Goal: Task Accomplishment & Management: Manage account settings

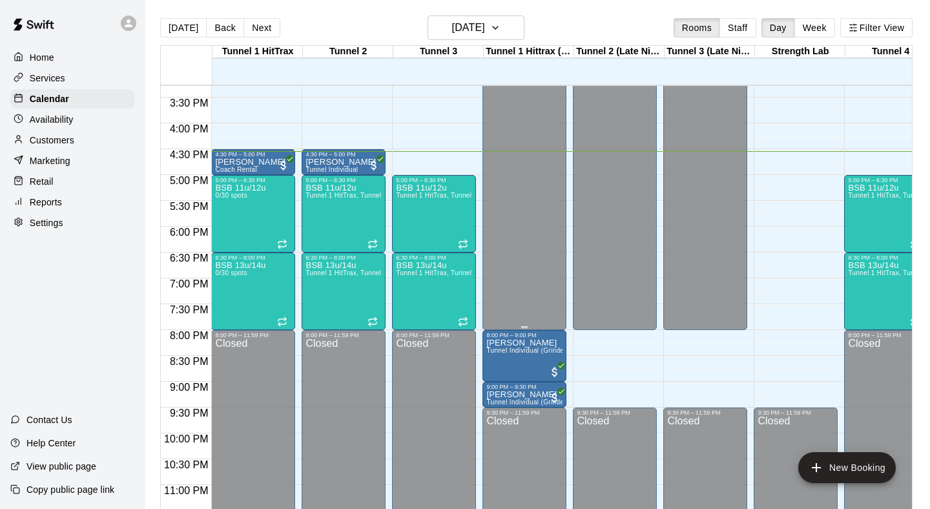
scroll to position [789, 0]
click at [50, 142] on p "Customers" at bounding box center [52, 140] width 45 height 13
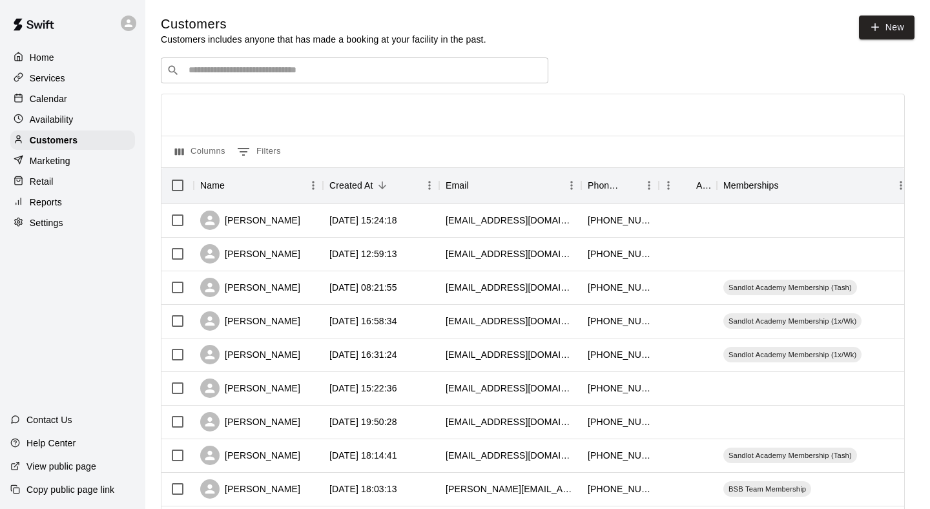
click at [346, 70] on input "Search customers by name or email" at bounding box center [364, 70] width 358 height 13
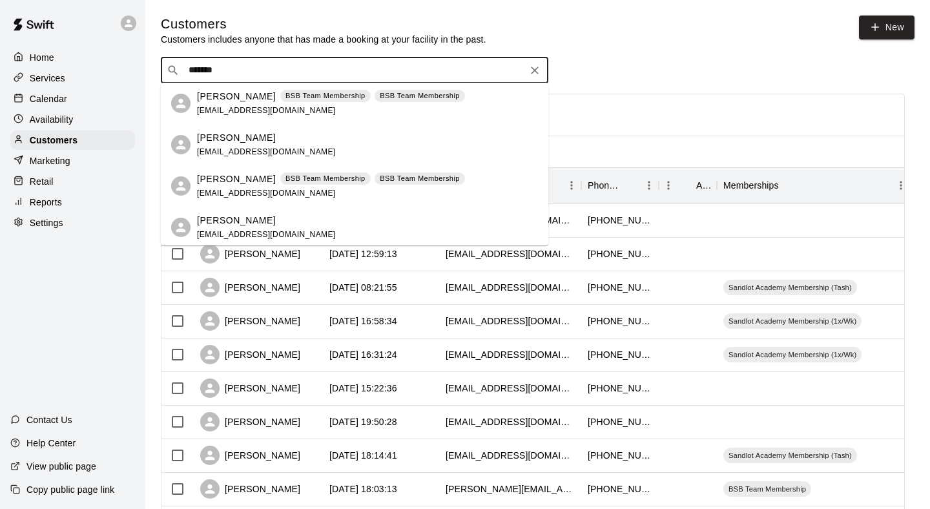
type input "******"
click at [285, 100] on p "BSB Team Membership" at bounding box center [325, 95] width 80 height 11
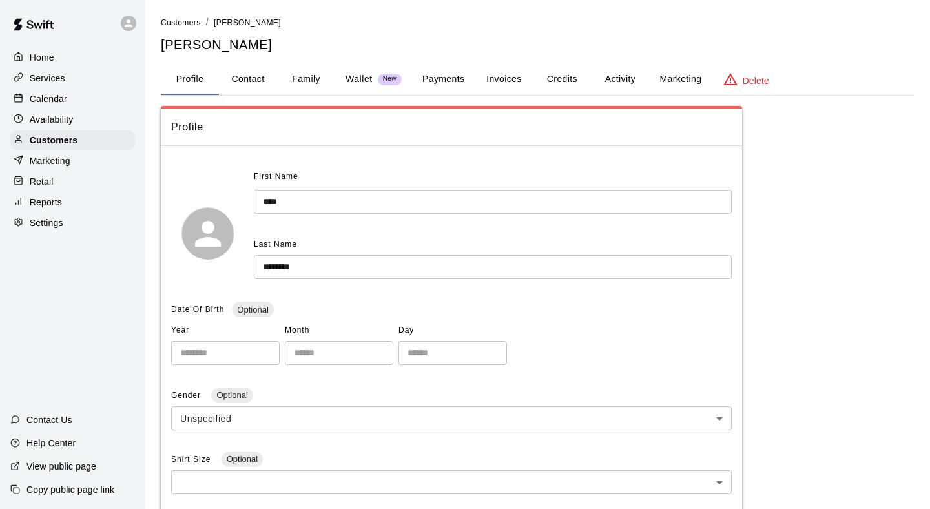
click at [627, 76] on button "Activity" at bounding box center [620, 79] width 58 height 31
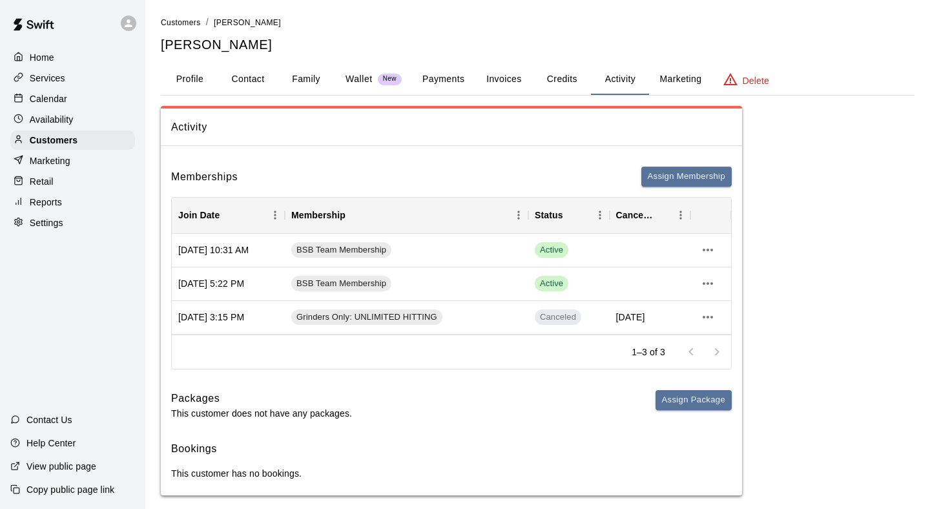
click at [435, 78] on button "Payments" at bounding box center [443, 79] width 63 height 31
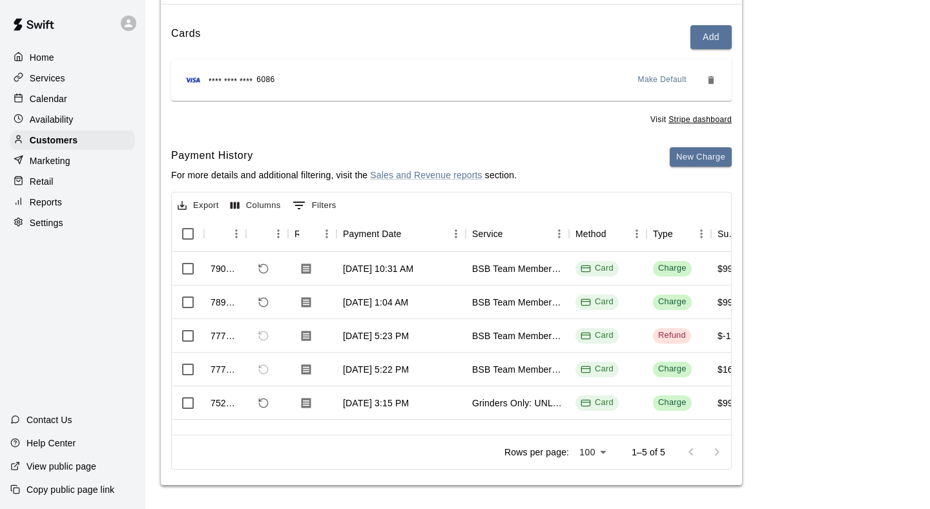
scroll to position [141, 0]
click at [269, 298] on icon "Refund payment" at bounding box center [264, 303] width 12 height 12
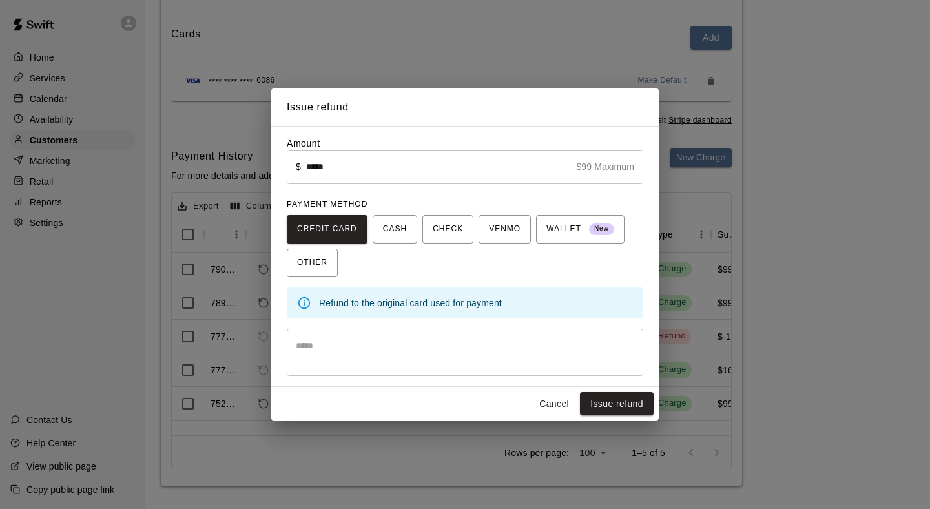
click at [545, 351] on textarea at bounding box center [465, 352] width 338 height 26
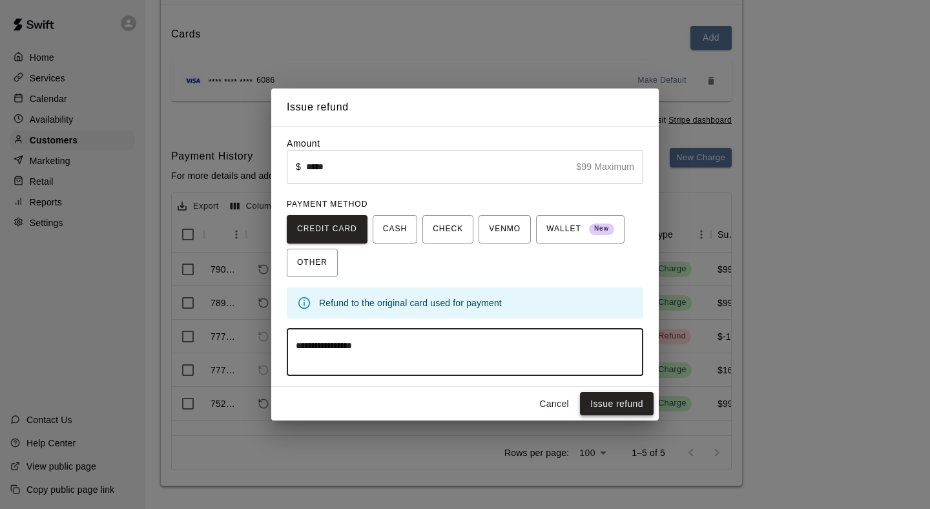
type textarea "**********"
click at [635, 400] on button "Issue refund" at bounding box center [617, 404] width 74 height 24
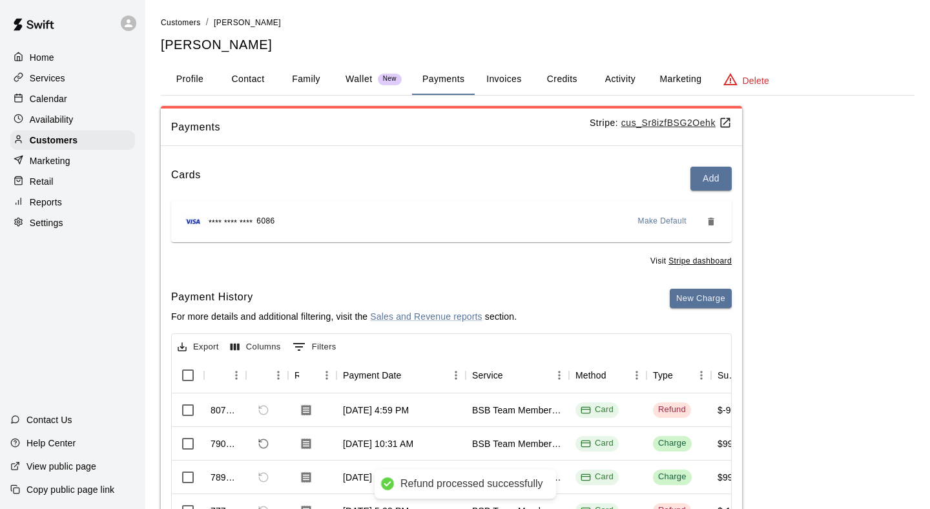
scroll to position [0, 0]
click at [621, 76] on button "Activity" at bounding box center [620, 79] width 58 height 31
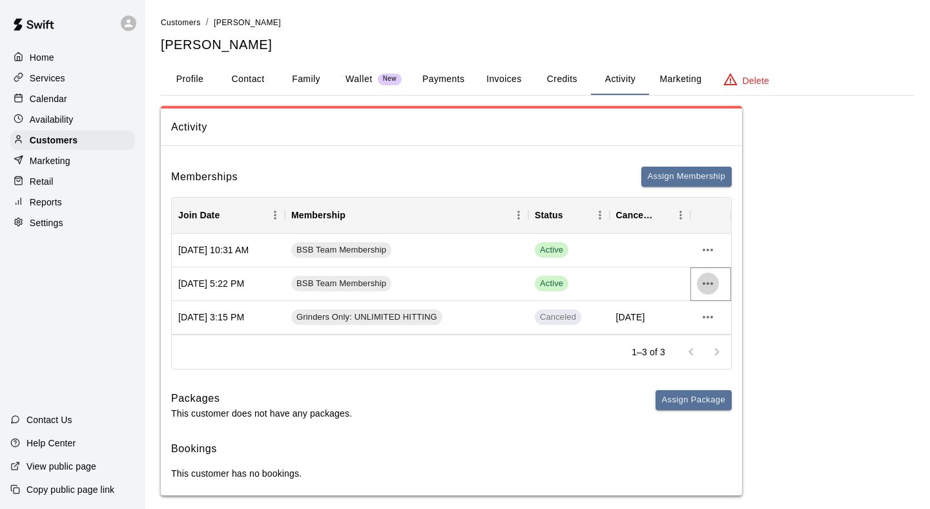
click at [711, 282] on icon "more actions" at bounding box center [708, 284] width 16 height 16
click at [732, 327] on li "Cancel" at bounding box center [733, 330] width 73 height 21
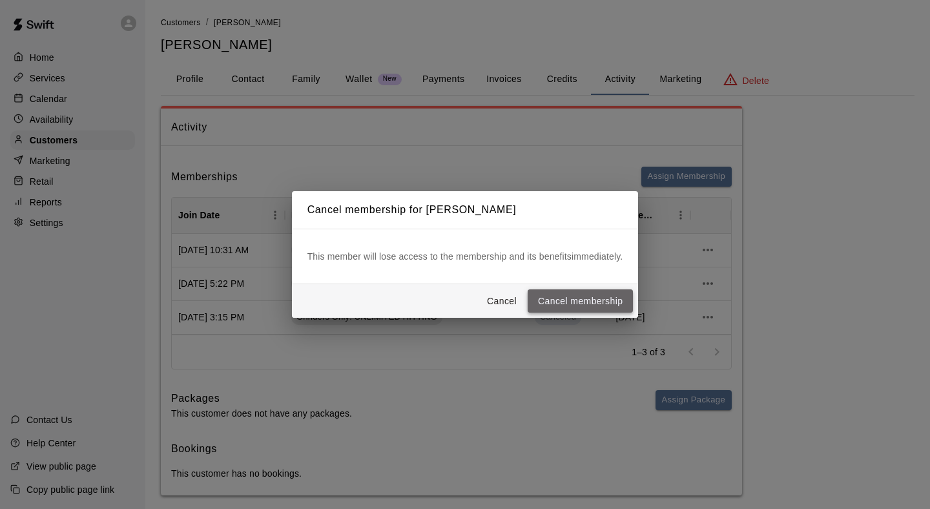
click at [572, 302] on button "Cancel membership" at bounding box center [580, 301] width 105 height 24
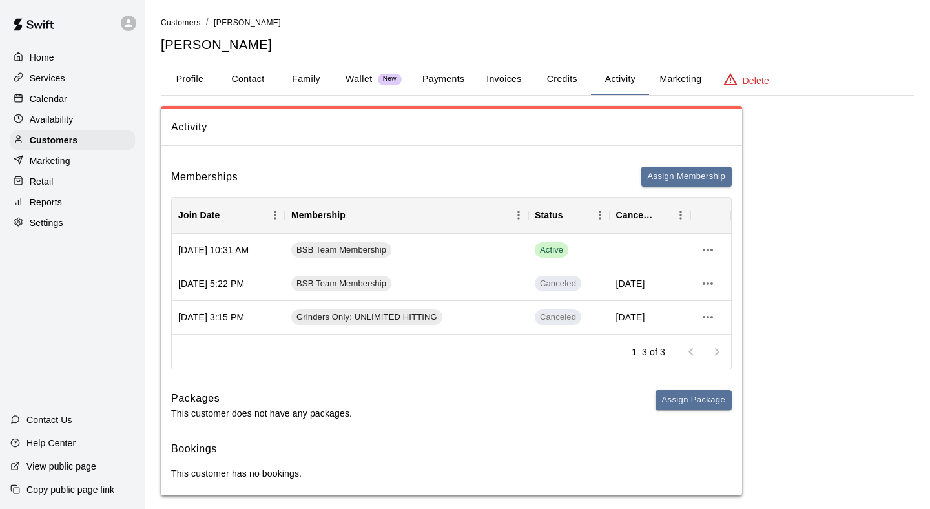
click at [444, 78] on button "Payments" at bounding box center [443, 79] width 63 height 31
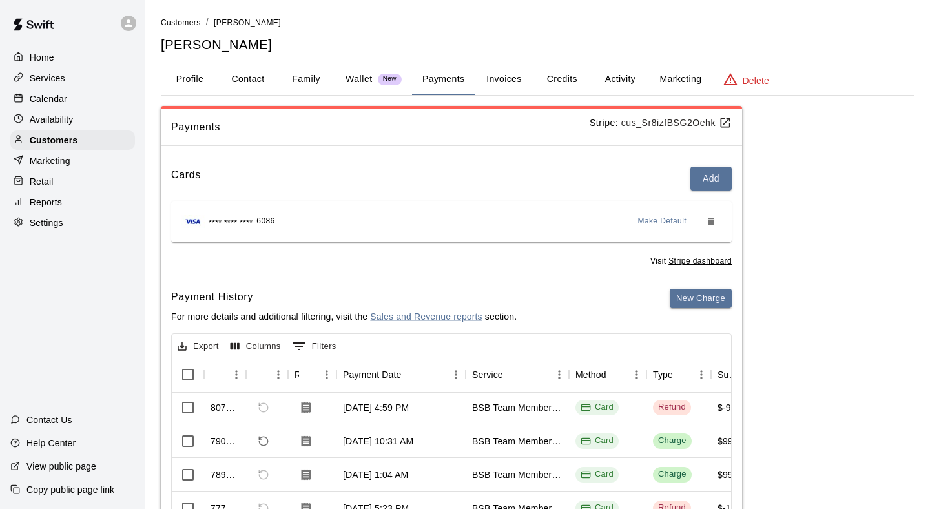
scroll to position [2, 0]
click at [47, 57] on p "Home" at bounding box center [42, 57] width 25 height 13
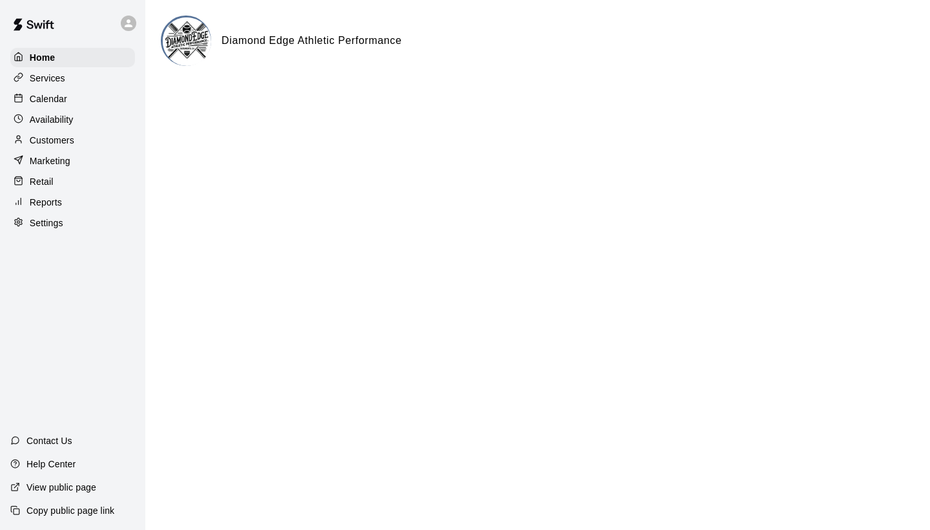
click at [63, 96] on p "Calendar" at bounding box center [48, 98] width 37 height 13
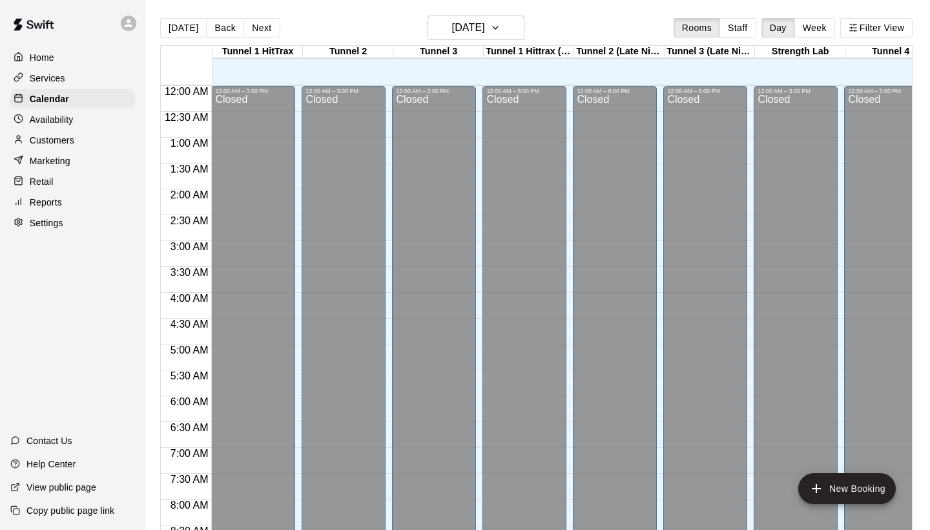
scroll to position [743, 0]
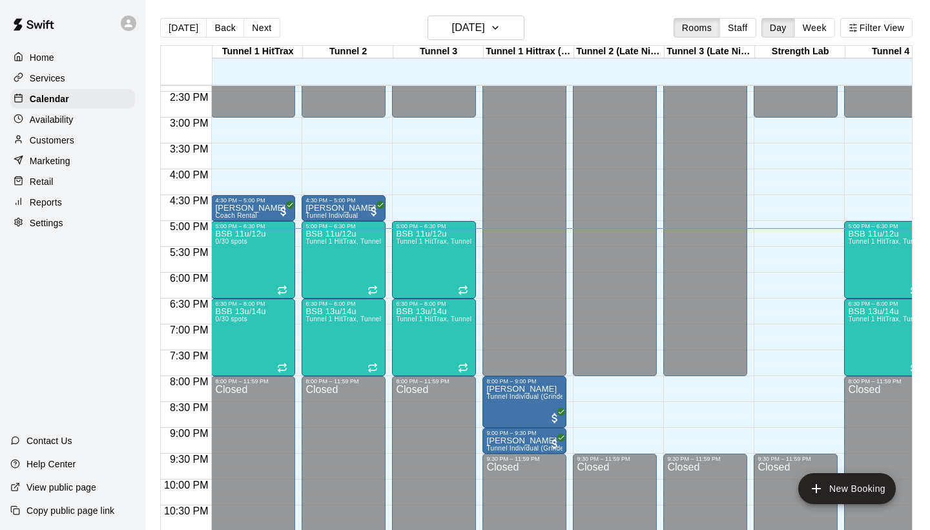
click at [34, 118] on p "Availability" at bounding box center [52, 119] width 44 height 13
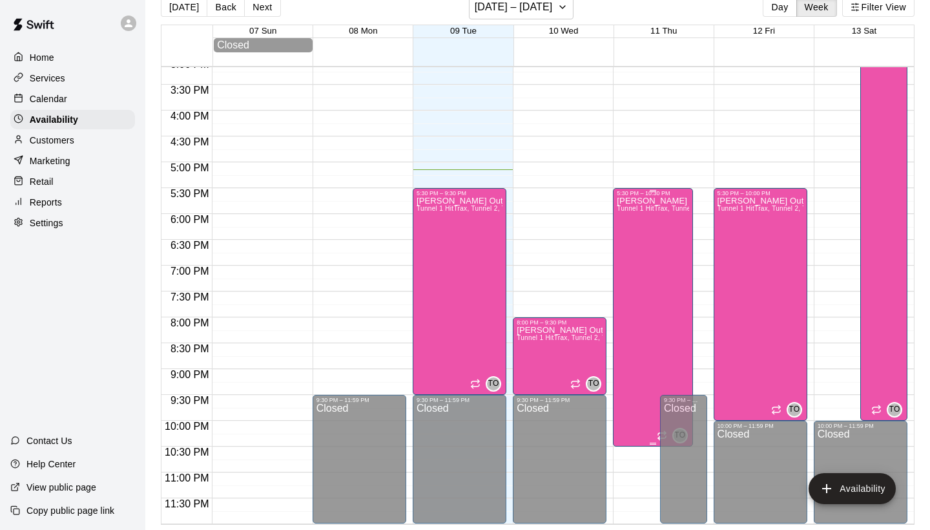
scroll to position [784, 0]
click at [866, 488] on button "Availability" at bounding box center [852, 488] width 87 height 31
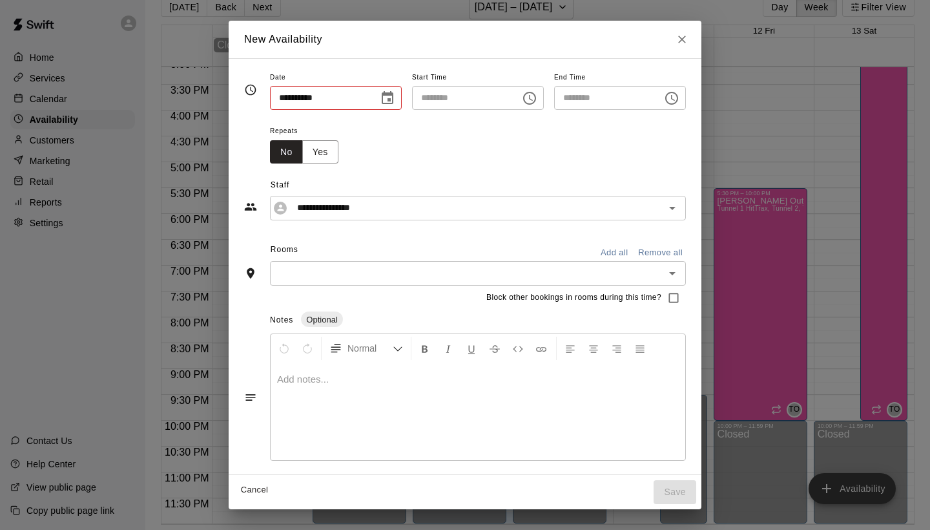
type input "**********"
type input "********"
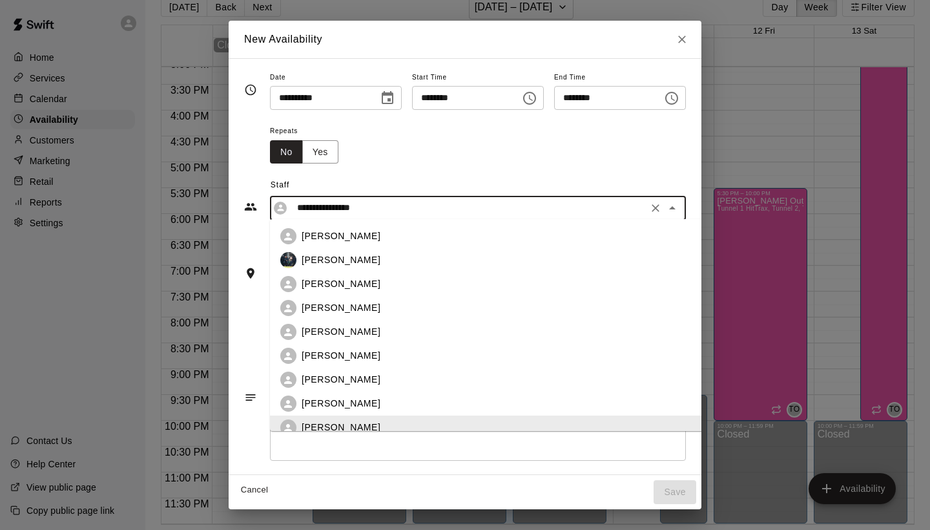
click at [443, 216] on input "**********" at bounding box center [468, 208] width 352 height 16
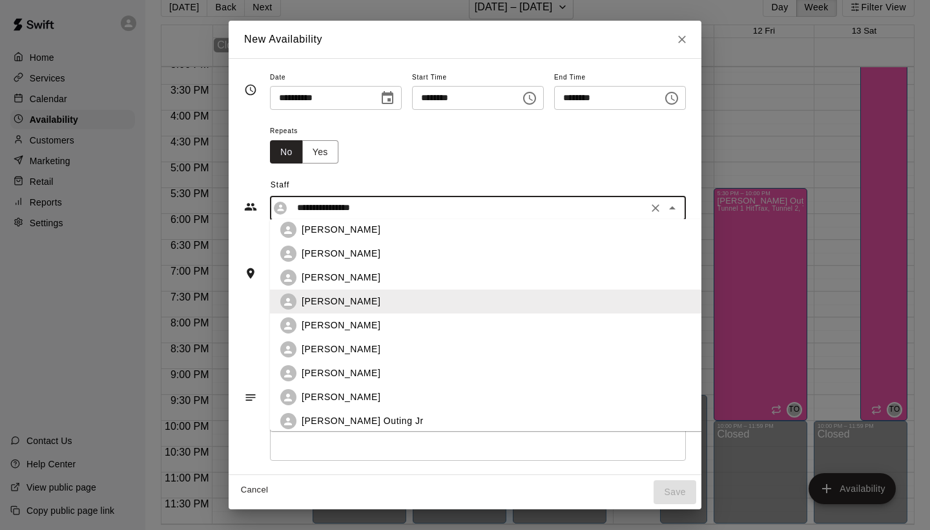
scroll to position [130, 0]
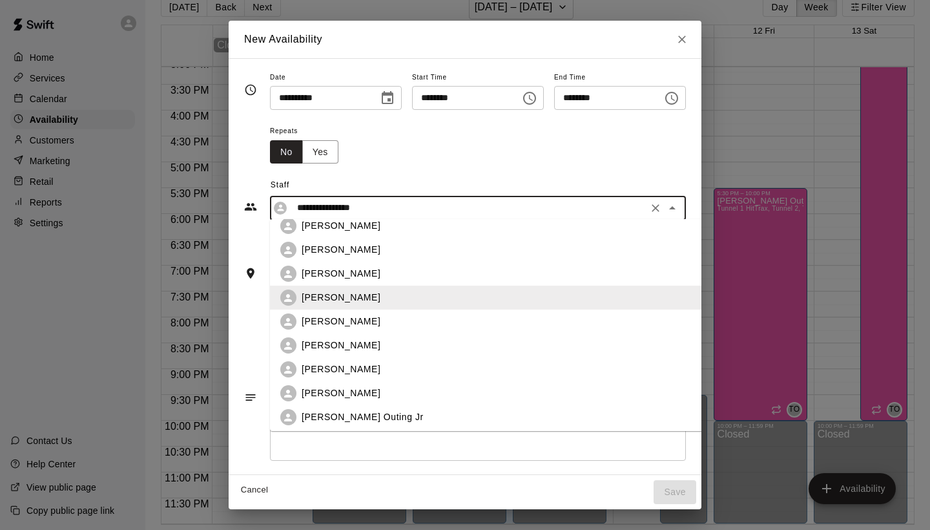
click at [355, 370] on p "Roberto Garduno" at bounding box center [341, 369] width 79 height 14
type input "**********"
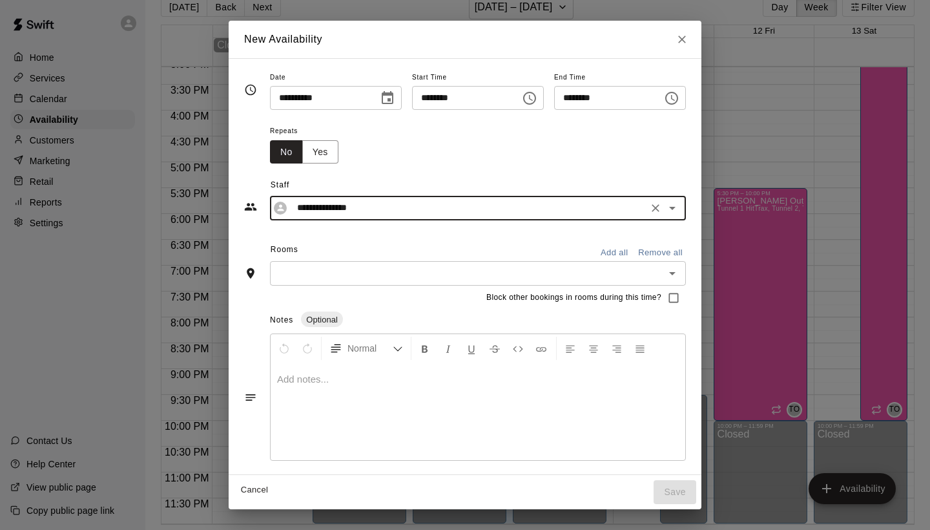
click at [383, 263] on div "​" at bounding box center [478, 273] width 416 height 24
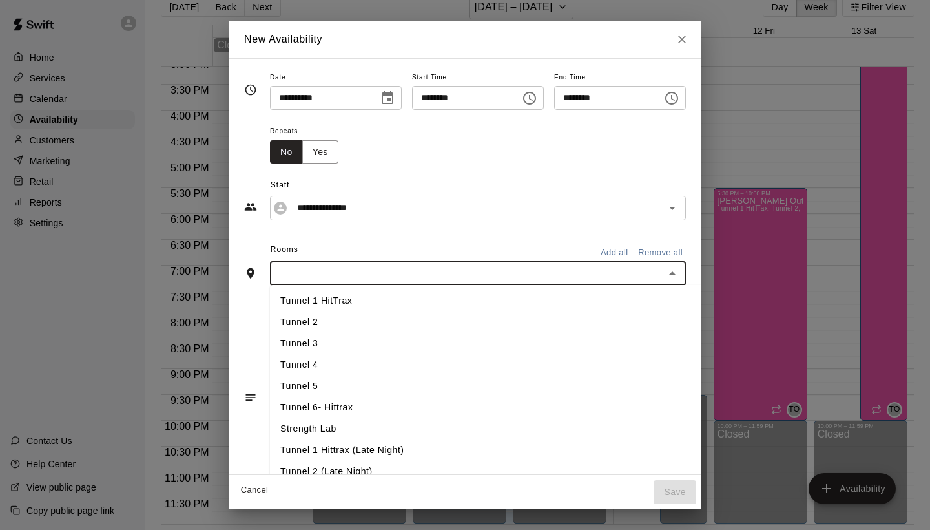
click at [625, 254] on button "Add all" at bounding box center [614, 253] width 41 height 20
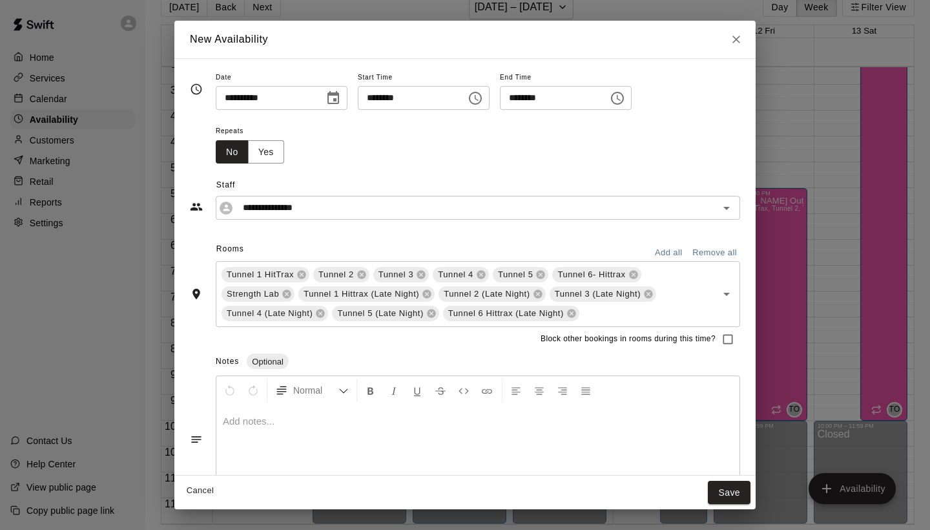
click at [624, 92] on icon "Choose time, selected time is 5:30 PM" at bounding box center [617, 98] width 13 height 13
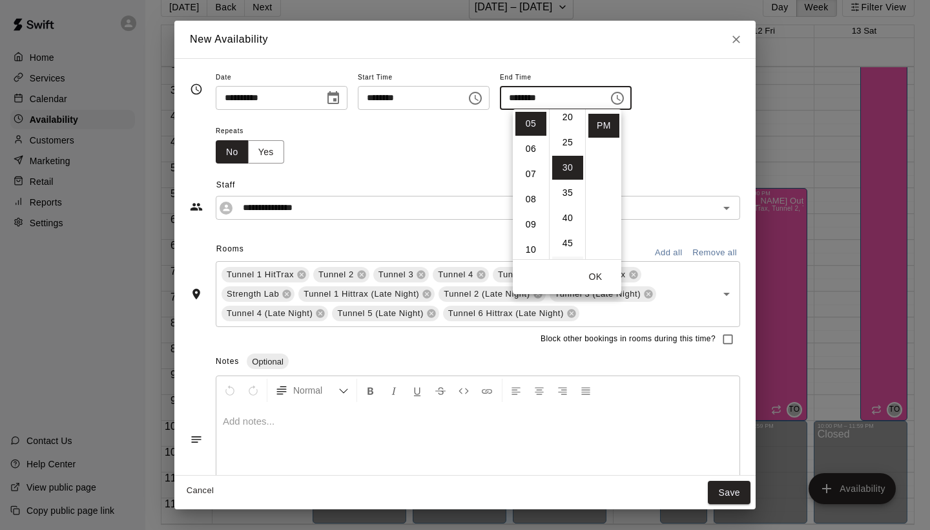
scroll to position [98, 0]
click at [566, 172] on li "30" at bounding box center [567, 177] width 31 height 24
click at [536, 226] on li "09" at bounding box center [530, 225] width 31 height 24
click at [567, 171] on li "30" at bounding box center [567, 177] width 31 height 24
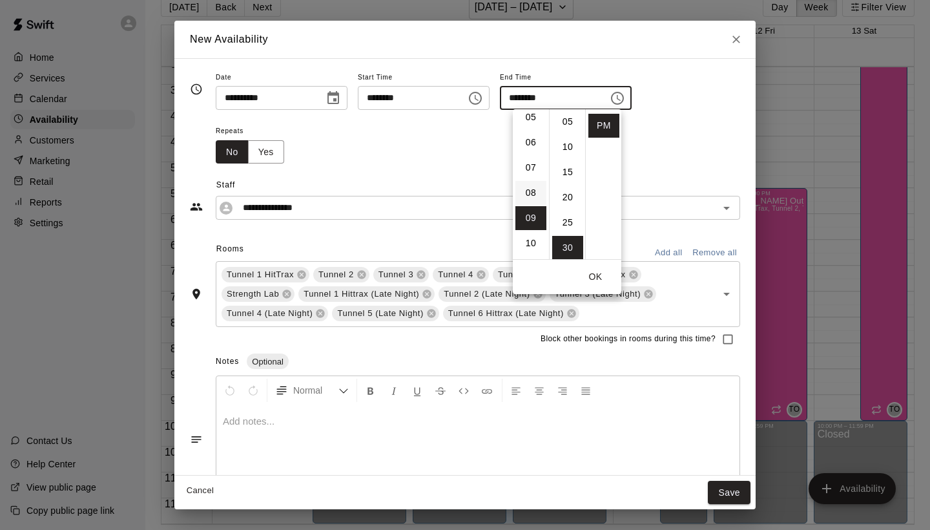
scroll to position [125, 0]
click at [529, 192] on li "08" at bounding box center [530, 201] width 31 height 24
click at [568, 123] on li "00" at bounding box center [567, 124] width 31 height 24
type input "********"
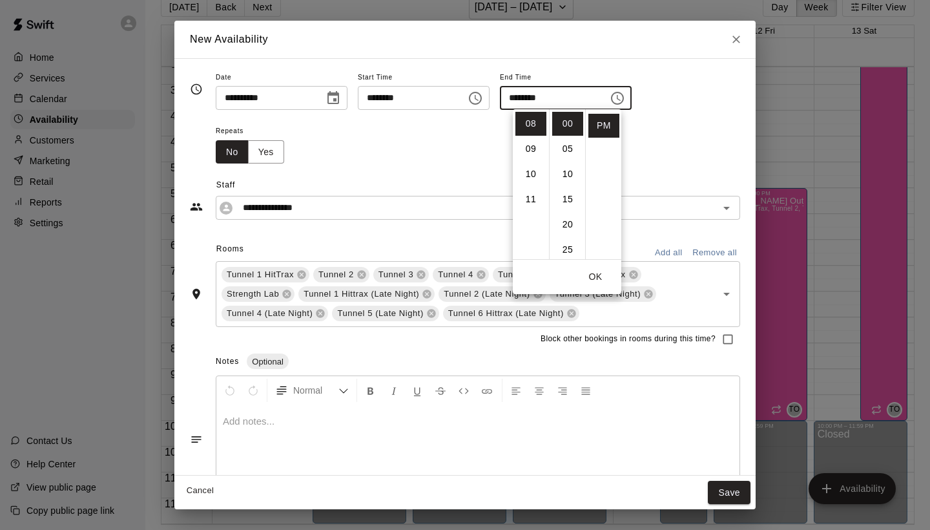
click at [595, 275] on button "OK" at bounding box center [595, 277] width 41 height 24
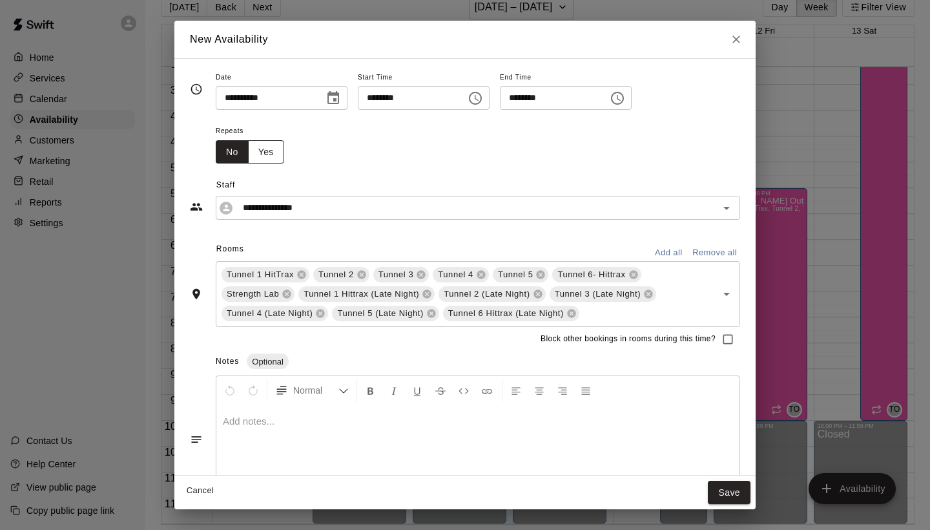
click at [275, 143] on button "Yes" at bounding box center [266, 152] width 36 height 24
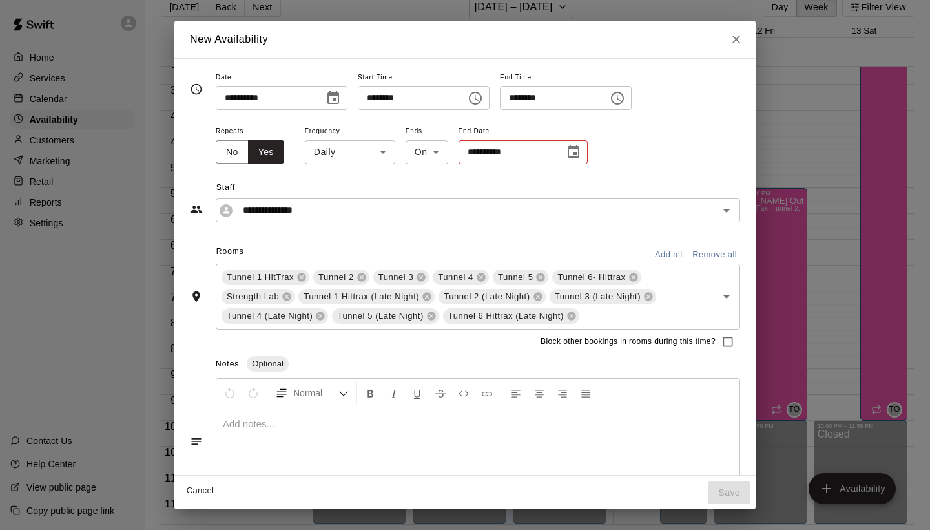
click at [515, 156] on input "**********" at bounding box center [507, 152] width 97 height 24
click at [435, 155] on body "Home Services Calendar Availability Customers Marketing Retail Reports Settings…" at bounding box center [465, 254] width 930 height 550
click at [503, 165] on div at bounding box center [465, 265] width 930 height 530
click at [540, 149] on input "**********" at bounding box center [507, 152] width 97 height 24
click at [570, 150] on icon "Choose date" at bounding box center [574, 152] width 16 height 16
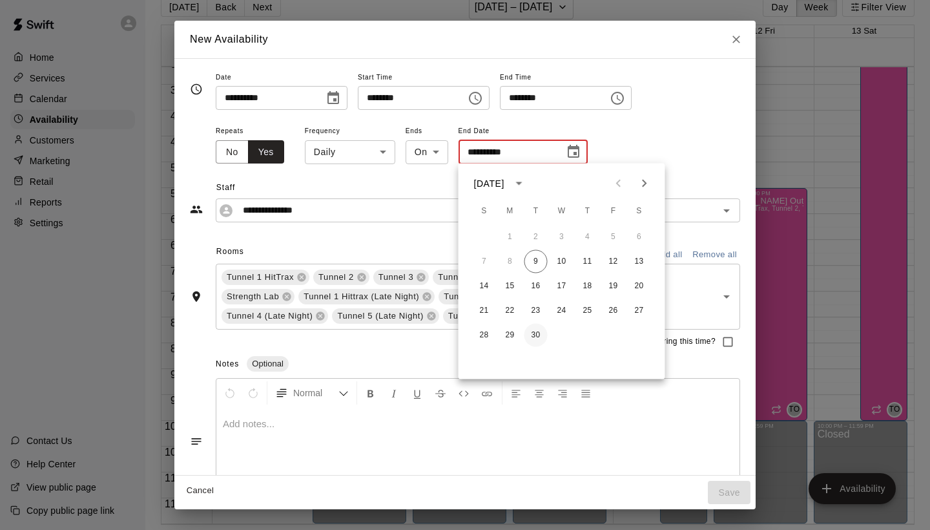
click at [539, 337] on button "30" at bounding box center [535, 335] width 23 height 23
type input "**********"
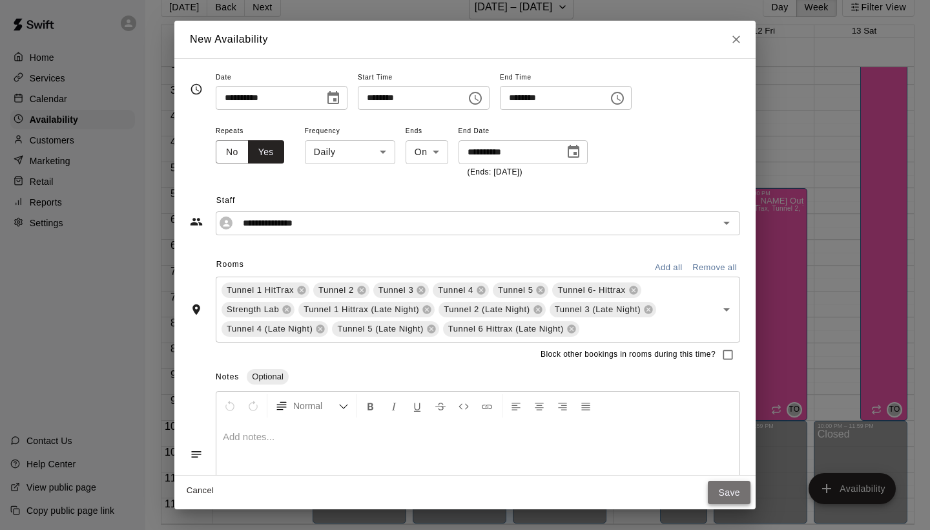
click at [719, 492] on button "Save" at bounding box center [729, 493] width 43 height 24
